Goal: Entertainment & Leisure: Consume media (video, audio)

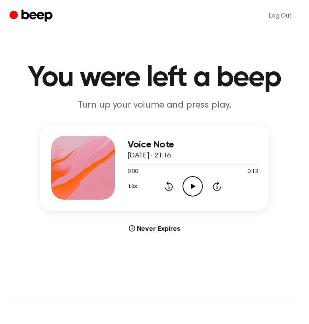
click at [197, 183] on icon "Play Audio" at bounding box center [193, 186] width 20 height 20
click at [189, 186] on icon "Play Audio" at bounding box center [193, 186] width 20 height 20
click at [190, 184] on icon "Play Audio" at bounding box center [193, 186] width 20 height 20
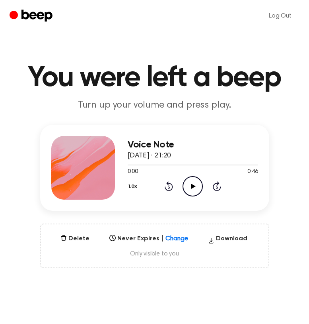
click at [184, 184] on icon "Play Audio" at bounding box center [193, 186] width 20 height 20
click at [187, 185] on icon "Play Audio" at bounding box center [193, 186] width 20 height 20
click at [194, 184] on icon "Play Audio" at bounding box center [193, 186] width 20 height 20
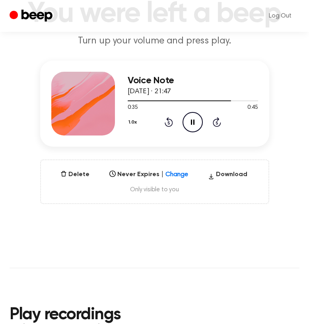
scroll to position [58, 0]
